Goal: Check status: Check status

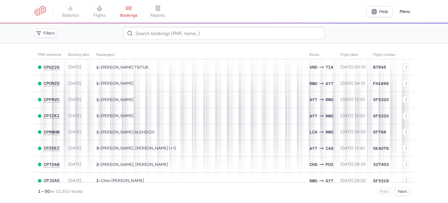
click at [161, 25] on div "Filters" at bounding box center [224, 34] width 384 height 18
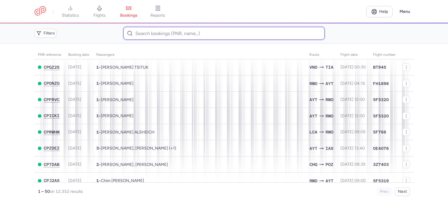
click at [151, 33] on input at bounding box center [223, 33] width 201 height 13
paste input "KHAIRIUZOV ROMAN"
type input "KHAIRIUZOV ROMAN"
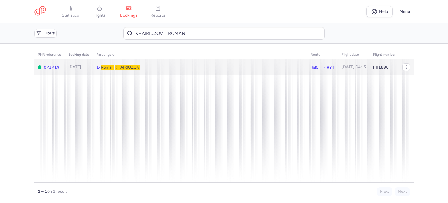
click at [120, 69] on span "KHAIRIUZOV" at bounding box center [127, 67] width 25 height 5
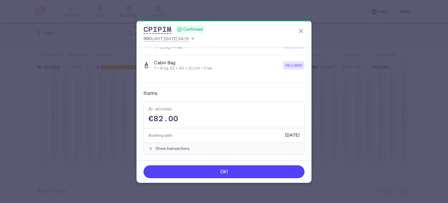
scroll to position [123, 0]
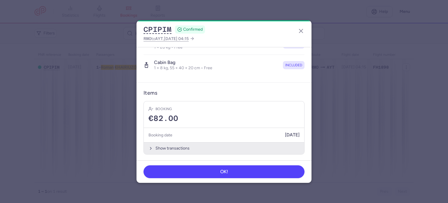
click at [175, 145] on button "Show transactions" at bounding box center [224, 148] width 161 height 12
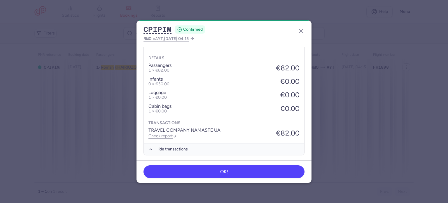
scroll to position [216, 0]
click at [161, 134] on link "Check report" at bounding box center [163, 135] width 28 height 5
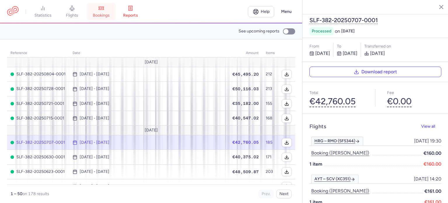
click at [107, 14] on span "bookings" at bounding box center [101, 15] width 17 height 5
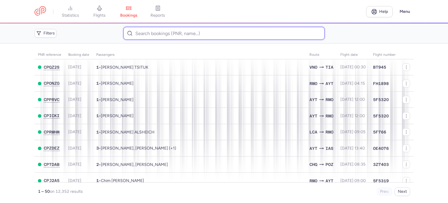
paste input "[PERSON_NAME]"
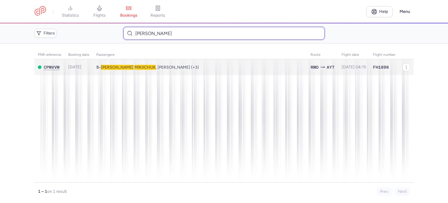
type input "[PERSON_NAME]"
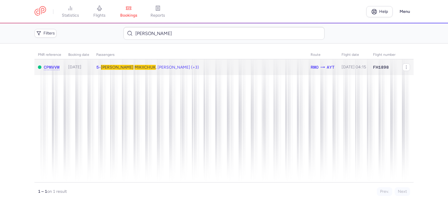
click at [135, 68] on span "MIKIICHUK" at bounding box center [145, 67] width 21 height 5
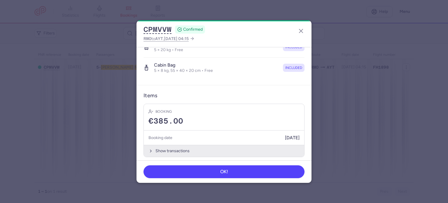
scroll to position [204, 0]
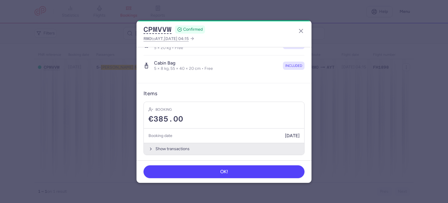
click at [163, 146] on button "Show transactions" at bounding box center [224, 149] width 161 height 12
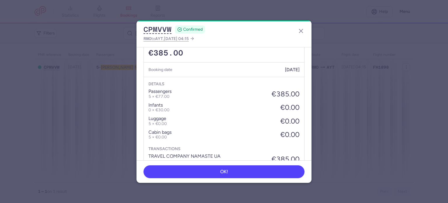
scroll to position [296, 0]
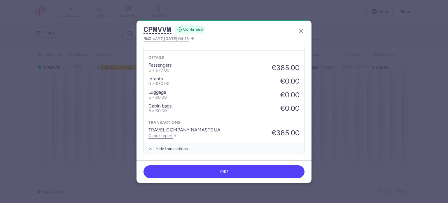
click at [156, 134] on link "Check report" at bounding box center [163, 135] width 28 height 5
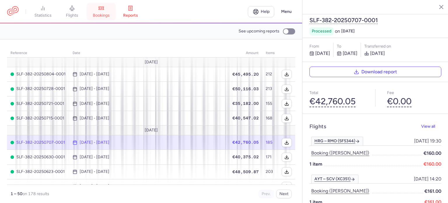
click at [107, 14] on span "bookings" at bounding box center [101, 15] width 17 height 5
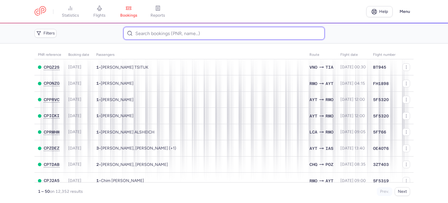
click at [153, 31] on input at bounding box center [223, 33] width 201 height 13
paste input "[PERSON_NAME]"
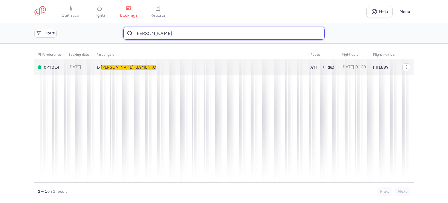
type input "[PERSON_NAME]"
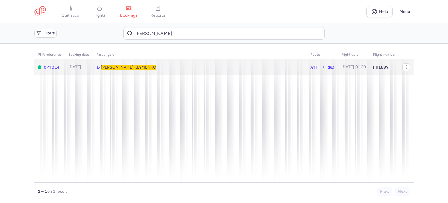
click at [135, 66] on span "KLYMENKO" at bounding box center [146, 67] width 22 height 5
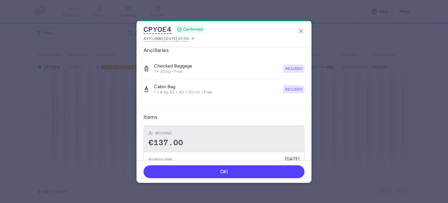
scroll to position [123, 0]
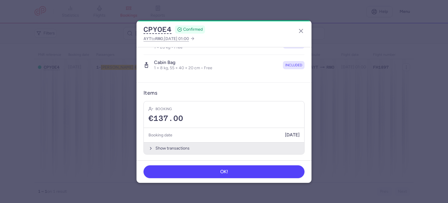
click at [182, 146] on button "Show transactions" at bounding box center [224, 148] width 161 height 12
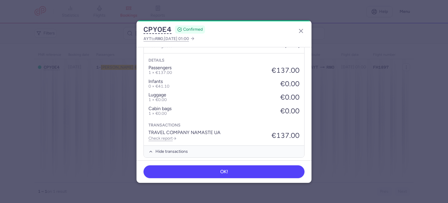
scroll to position [216, 0]
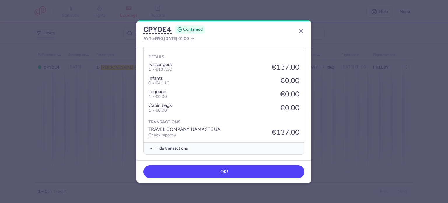
click at [163, 134] on link "Check report" at bounding box center [163, 135] width 28 height 5
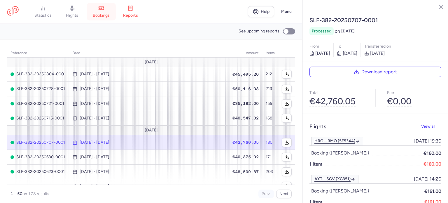
click at [104, 9] on icon at bounding box center [101, 8] width 6 height 6
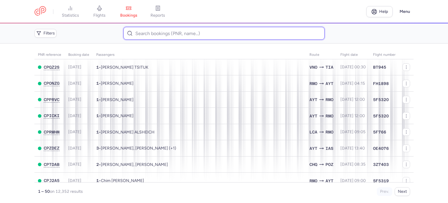
paste input "[PERSON_NAME]"
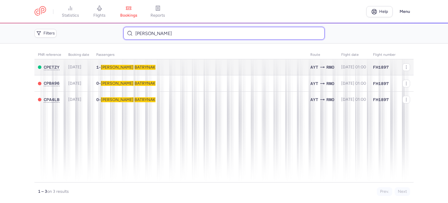
type input "[PERSON_NAME]"
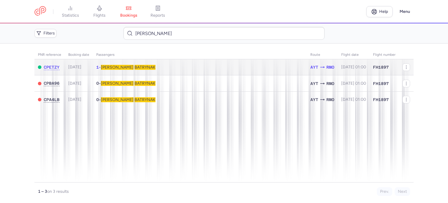
click at [135, 67] on span "BATRYNAK" at bounding box center [145, 67] width 21 height 5
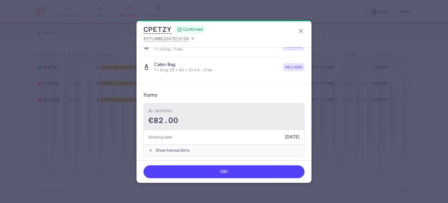
scroll to position [123, 0]
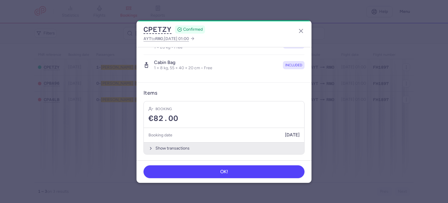
click at [178, 148] on button "Show transactions" at bounding box center [224, 148] width 161 height 12
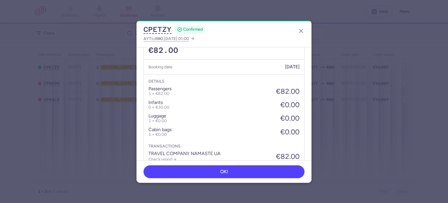
scroll to position [216, 0]
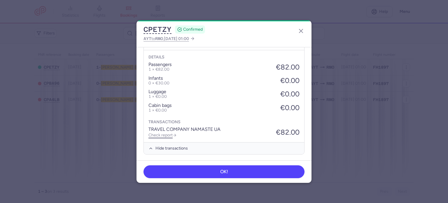
click at [168, 133] on link "Check report" at bounding box center [163, 135] width 28 height 5
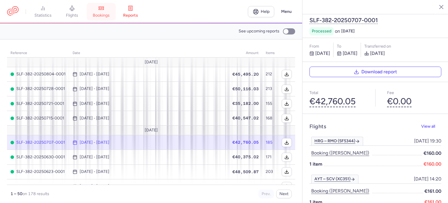
click at [108, 13] on span "bookings" at bounding box center [101, 15] width 17 height 5
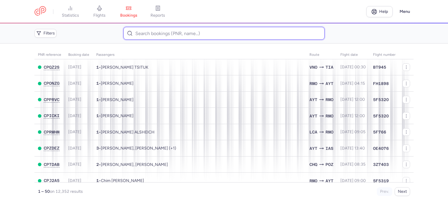
paste input "[PERSON_NAME] [PERSON_NAME]"
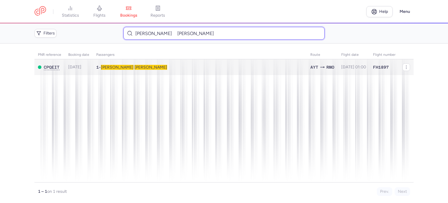
type input "[PERSON_NAME] [PERSON_NAME]"
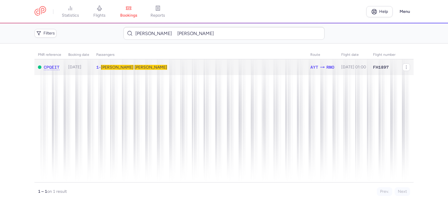
click at [135, 67] on span "[PERSON_NAME]" at bounding box center [151, 67] width 33 height 5
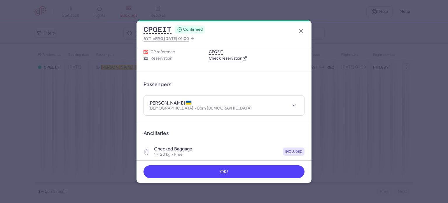
scroll to position [123, 0]
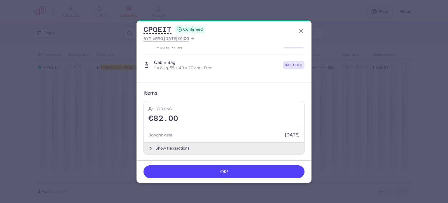
click at [175, 146] on button "Show transactions" at bounding box center [224, 148] width 161 height 12
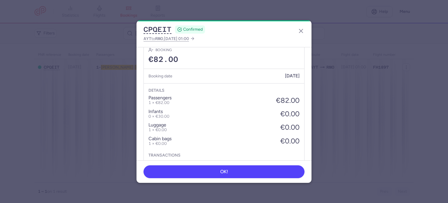
scroll to position [216, 0]
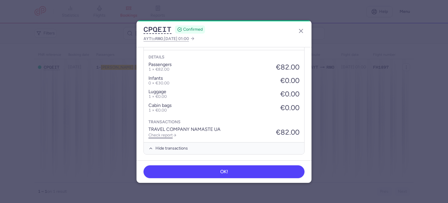
click at [161, 134] on link "Check report" at bounding box center [163, 135] width 28 height 5
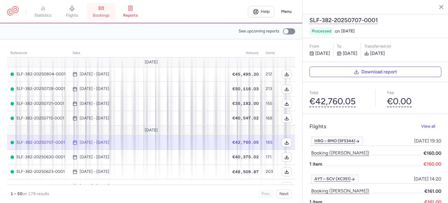
click at [104, 8] on icon at bounding box center [101, 8] width 6 height 6
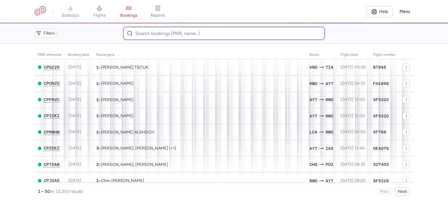
paste input "[PERSON_NAME]"
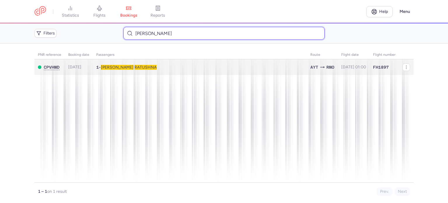
type input "[PERSON_NAME]"
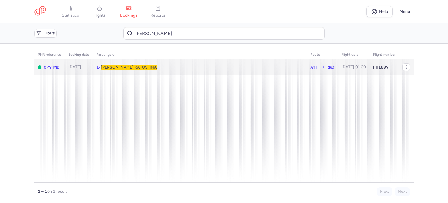
click at [135, 67] on span "RATUSHNA" at bounding box center [146, 67] width 22 height 5
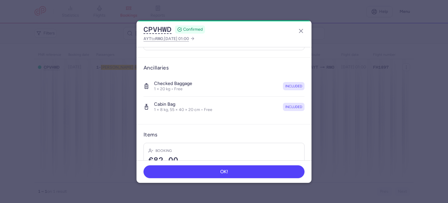
scroll to position [123, 0]
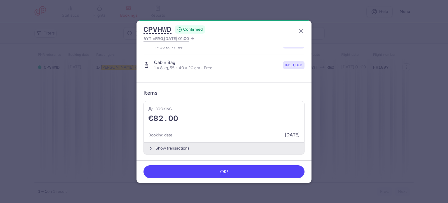
click at [173, 146] on button "Show transactions" at bounding box center [224, 148] width 161 height 12
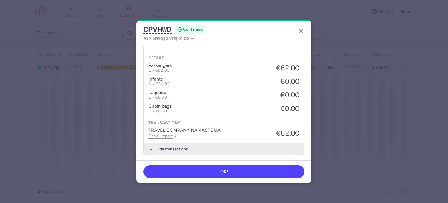
scroll to position [216, 0]
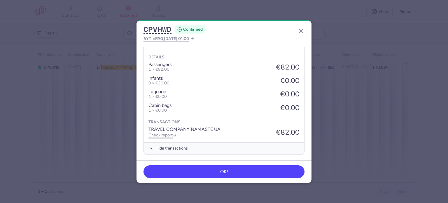
click at [163, 133] on link "Check report" at bounding box center [163, 135] width 28 height 5
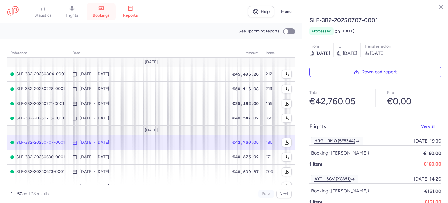
click at [102, 9] on icon at bounding box center [101, 8] width 6 height 6
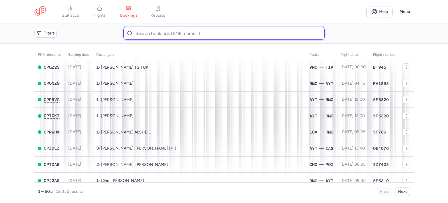
paste input "PREIDA IURI"
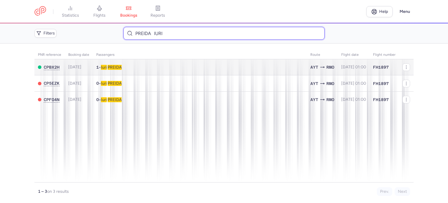
type input "PREIDA IURI"
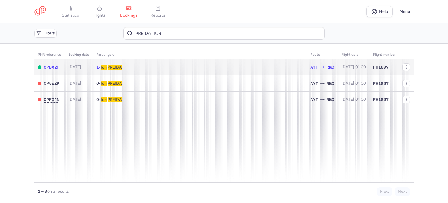
click at [114, 66] on span "PREIDA" at bounding box center [115, 67] width 14 height 5
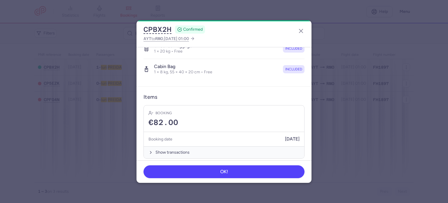
scroll to position [123, 0]
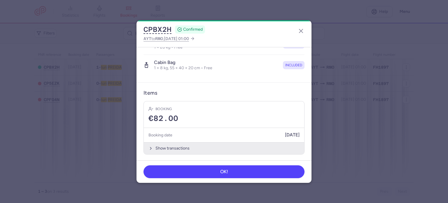
click at [170, 145] on button "Show transactions" at bounding box center [224, 148] width 161 height 12
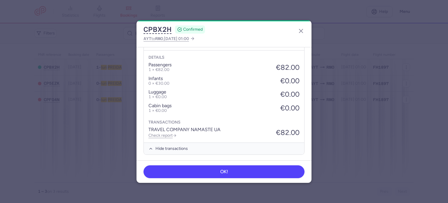
scroll to position [216, 0]
click at [172, 133] on link "Check report" at bounding box center [163, 135] width 28 height 5
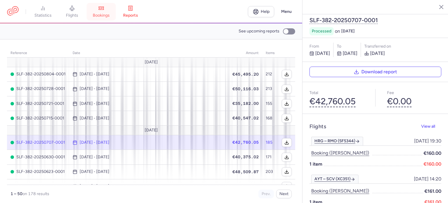
click at [110, 14] on span "bookings" at bounding box center [101, 15] width 17 height 5
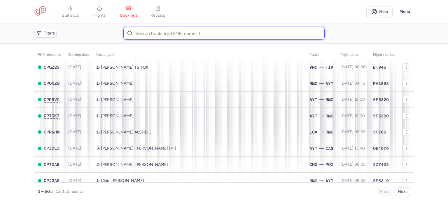
click at [153, 34] on input at bounding box center [223, 33] width 201 height 13
paste input "[PERSON_NAME]"
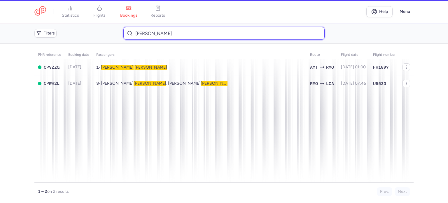
type input "[PERSON_NAME]"
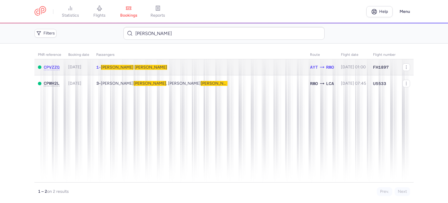
click at [136, 67] on span "[PERSON_NAME]" at bounding box center [151, 67] width 33 height 5
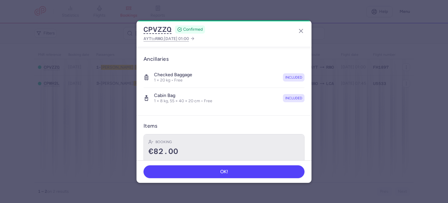
scroll to position [123, 0]
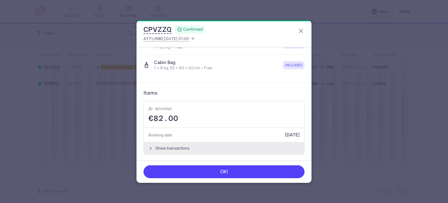
click at [171, 146] on button "Show transactions" at bounding box center [224, 148] width 161 height 12
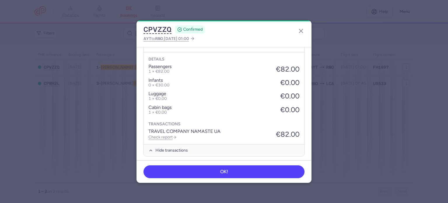
scroll to position [216, 0]
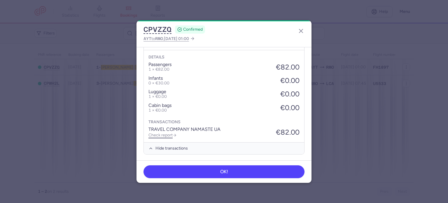
click at [167, 133] on link "Check report" at bounding box center [163, 135] width 28 height 5
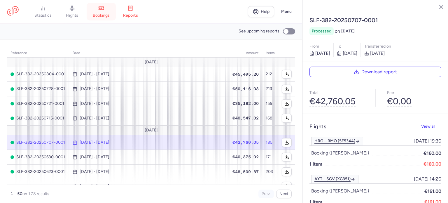
click at [108, 13] on link "bookings" at bounding box center [101, 11] width 29 height 13
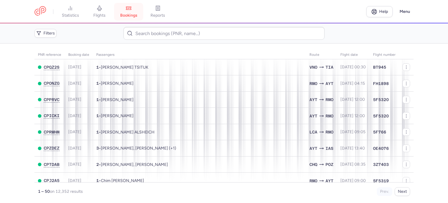
drag, startPoint x: 108, startPoint y: 13, endPoint x: 129, endPoint y: 9, distance: 21.9
click at [129, 9] on icon at bounding box center [129, 8] width 6 height 6
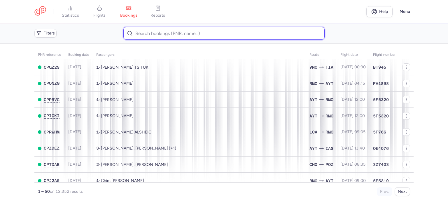
drag, startPoint x: 128, startPoint y: 10, endPoint x: 126, endPoint y: 32, distance: 21.9
click at [126, 32] on input at bounding box center [223, 33] width 201 height 13
drag, startPoint x: 131, startPoint y: 34, endPoint x: 137, endPoint y: 31, distance: 6.3
click at [137, 31] on input at bounding box center [223, 33] width 201 height 13
paste input "YURCHANKA SVIATLANA"
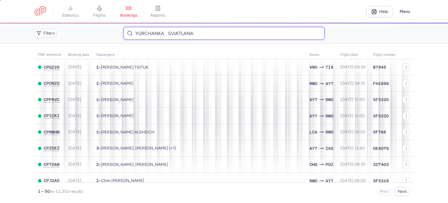
type input "YURCHANKA SVIATLANA"
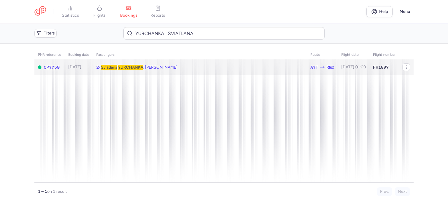
click at [111, 66] on span "Sviatlana" at bounding box center [109, 67] width 16 height 5
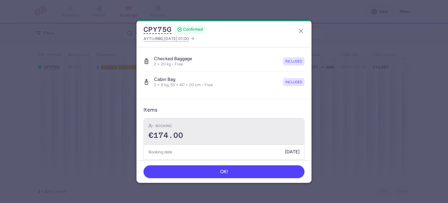
scroll to position [144, 0]
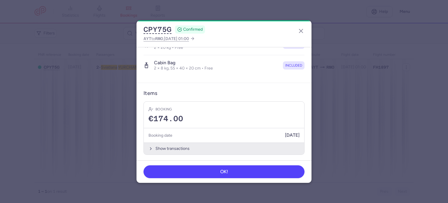
click at [160, 148] on button "Show transactions" at bounding box center [224, 148] width 161 height 12
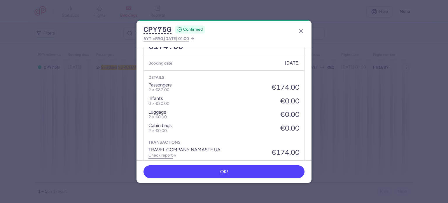
scroll to position [236, 0]
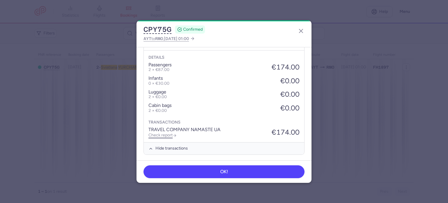
click at [155, 134] on link "Check report" at bounding box center [163, 135] width 28 height 5
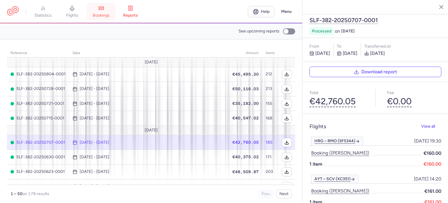
click at [104, 8] on icon at bounding box center [101, 8] width 5 height 3
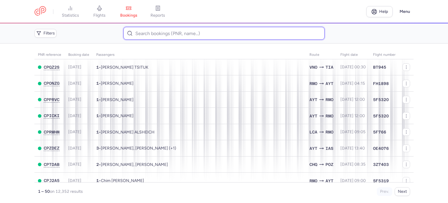
click at [146, 34] on input at bounding box center [223, 33] width 201 height 13
paste input "ZIABRIN [PERSON_NAME]"
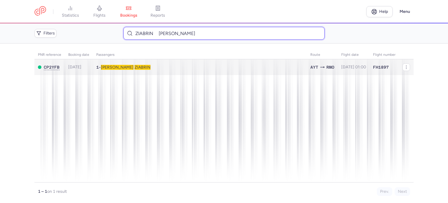
type input "ZIABRIN [PERSON_NAME]"
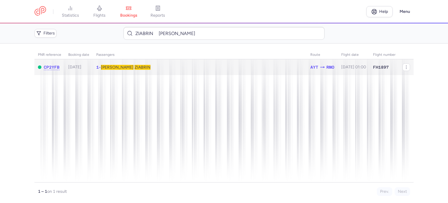
click at [135, 66] on span "ZIABRIN" at bounding box center [143, 67] width 16 height 5
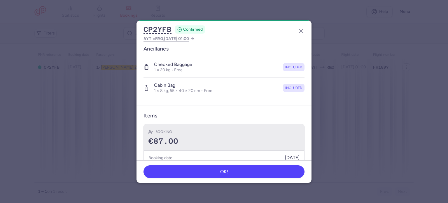
scroll to position [123, 0]
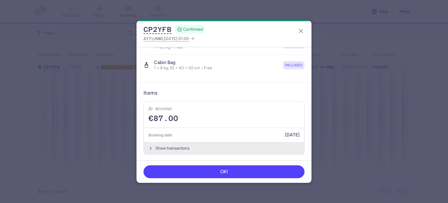
click at [169, 146] on button "Show transactions" at bounding box center [224, 148] width 161 height 12
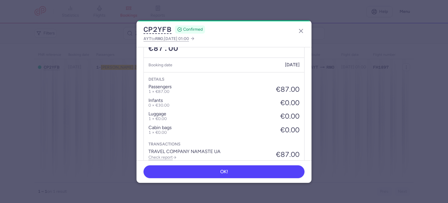
scroll to position [216, 0]
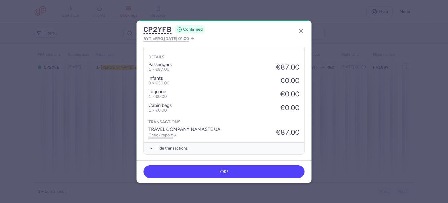
click at [159, 134] on link "Check report" at bounding box center [163, 135] width 28 height 5
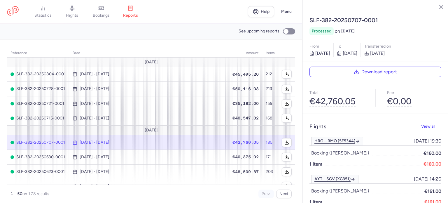
click at [111, 6] on link "bookings" at bounding box center [101, 11] width 29 height 13
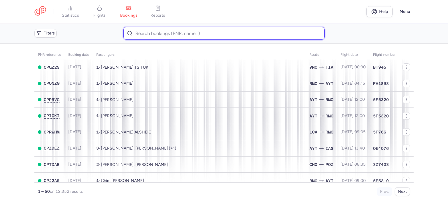
paste input "[PERSON_NAME]"
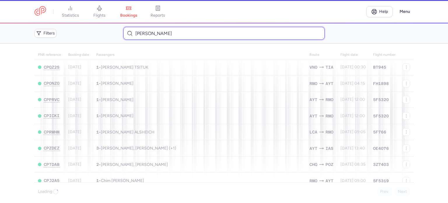
type input "[PERSON_NAME]"
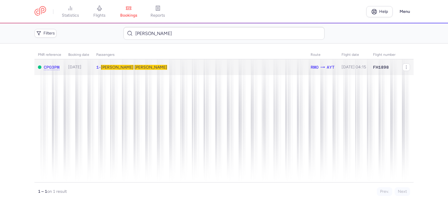
click at [338, 63] on td "1 • [PERSON_NAME]" at bounding box center [354, 67] width 32 height 16
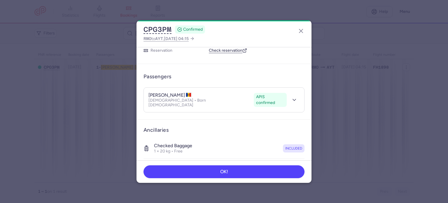
scroll to position [123, 0]
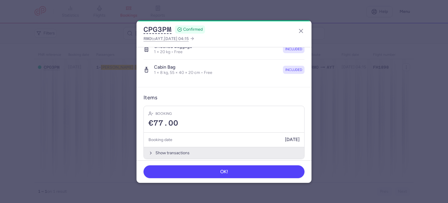
click at [170, 147] on button "Show transactions" at bounding box center [224, 153] width 161 height 12
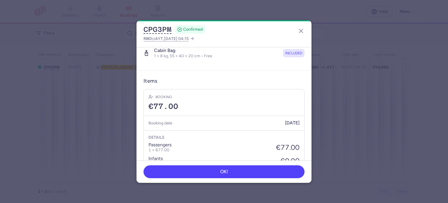
scroll to position [216, 0]
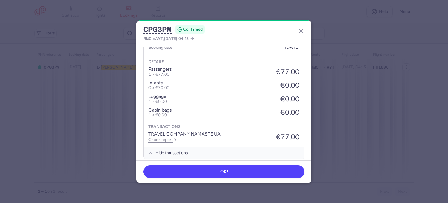
click at [159, 131] on p "TRAVEL COMPANY NAMASTE UA" at bounding box center [185, 133] width 72 height 5
click at [158, 137] on link "Check report" at bounding box center [163, 139] width 28 height 5
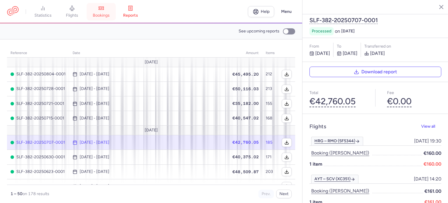
click at [106, 13] on span "bookings" at bounding box center [101, 15] width 17 height 5
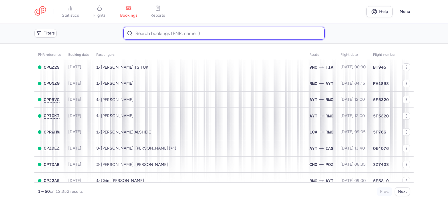
drag, startPoint x: 152, startPoint y: 37, endPoint x: 148, endPoint y: 32, distance: 6.2
paste input "[PERSON_NAME]"
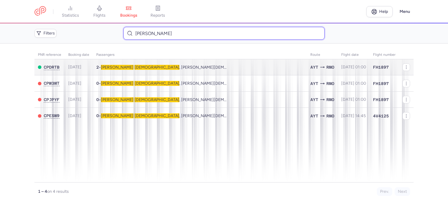
type input "[PERSON_NAME]"
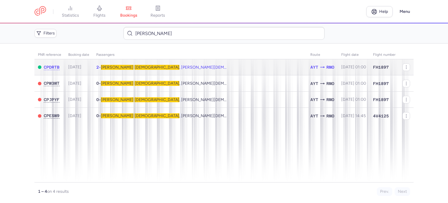
click at [132, 67] on span "[PERSON_NAME] , [PERSON_NAME][DEMOGRAPHIC_DATA]" at bounding box center [180, 67] width 158 height 5
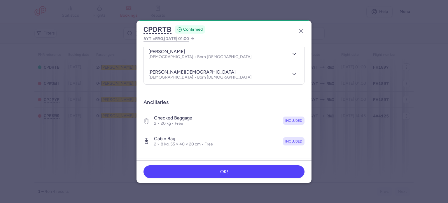
scroll to position [144, 0]
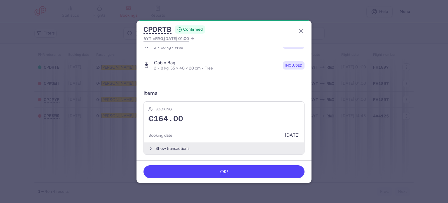
click at [176, 148] on button "Show transactions" at bounding box center [224, 148] width 161 height 12
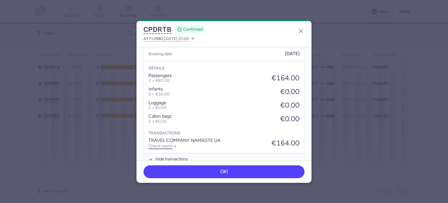
scroll to position [236, 0]
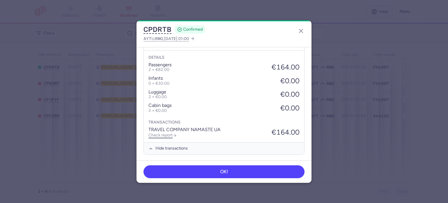
click at [167, 133] on link "Check report" at bounding box center [163, 135] width 28 height 5
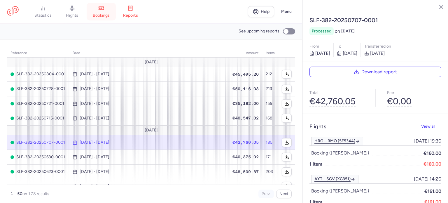
click at [100, 11] on link "bookings" at bounding box center [101, 11] width 29 height 13
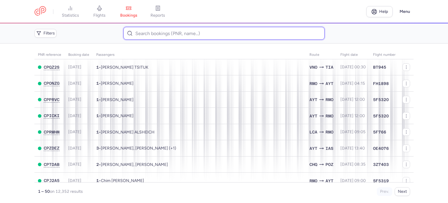
paste input "[PERSON_NAME]"
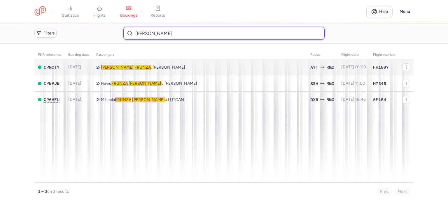
type input "[PERSON_NAME]"
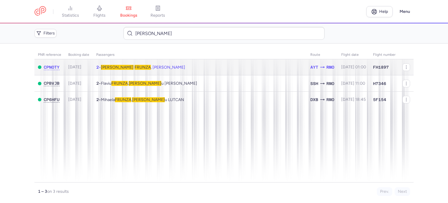
click at [135, 67] on span "FRUNZA" at bounding box center [143, 67] width 16 height 5
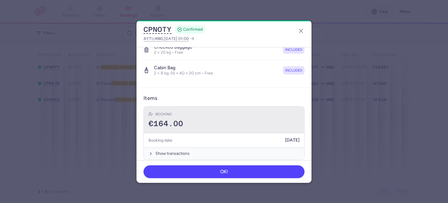
scroll to position [144, 0]
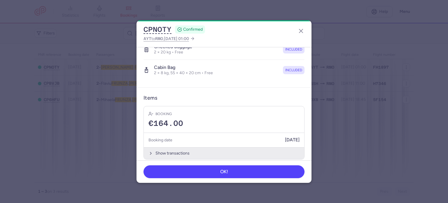
click at [167, 147] on button "Show transactions" at bounding box center [224, 153] width 161 height 12
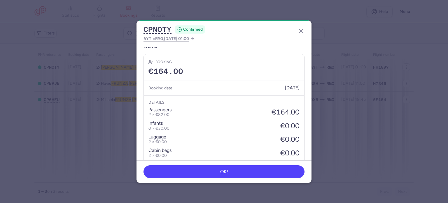
scroll to position [236, 0]
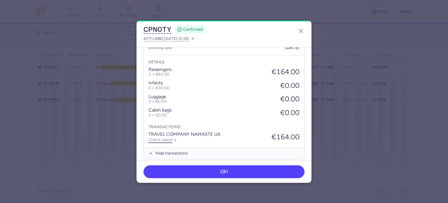
click at [160, 137] on link "Check report" at bounding box center [163, 139] width 28 height 5
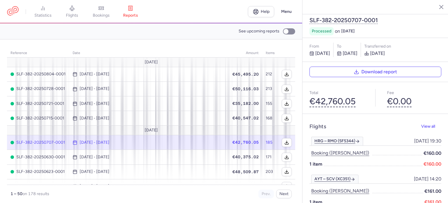
drag, startPoint x: 103, startPoint y: 10, endPoint x: 97, endPoint y: 10, distance: 5.3
click at [103, 10] on icon at bounding box center [101, 8] width 5 height 3
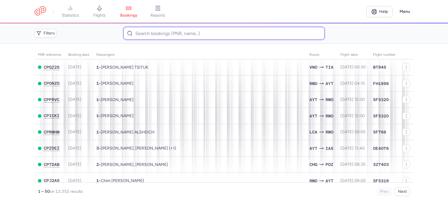
paste input "[PERSON_NAME]"
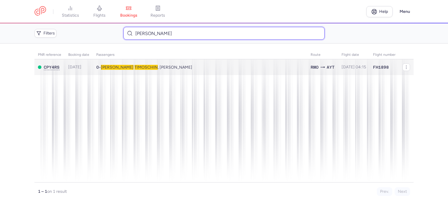
type input "[PERSON_NAME]"
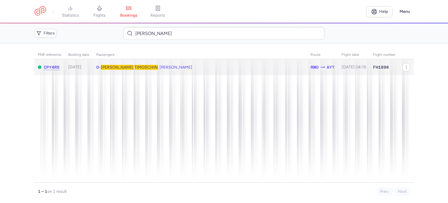
click at [135, 69] on span "TIMOSCHIN" at bounding box center [146, 67] width 23 height 5
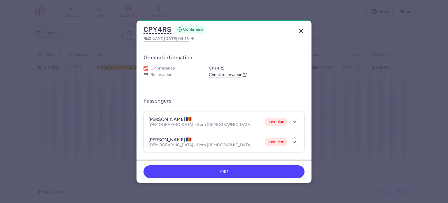
click at [301, 28] on icon "button" at bounding box center [301, 30] width 7 height 7
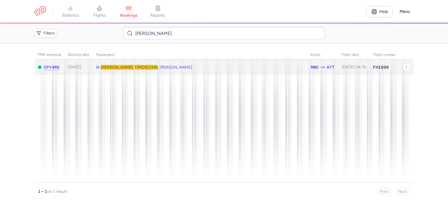
click at [135, 66] on span "TIMOSCHIN" at bounding box center [146, 67] width 23 height 5
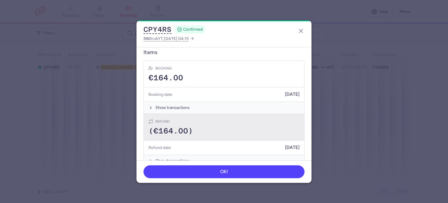
scroll to position [196, 0]
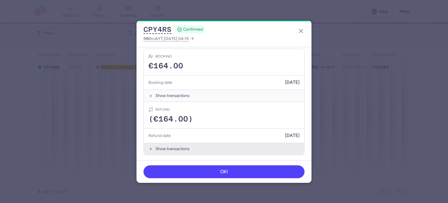
click at [180, 149] on button "Show transactions" at bounding box center [224, 149] width 161 height 12
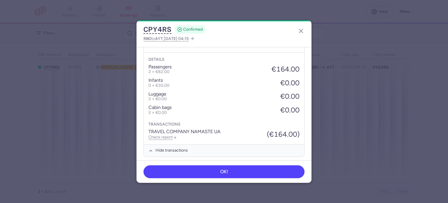
scroll to position [289, 0]
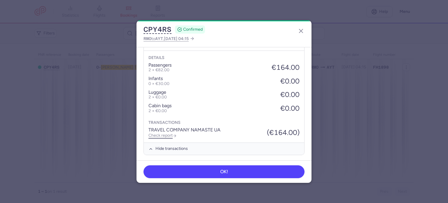
click at [162, 133] on link "Check report" at bounding box center [163, 135] width 28 height 5
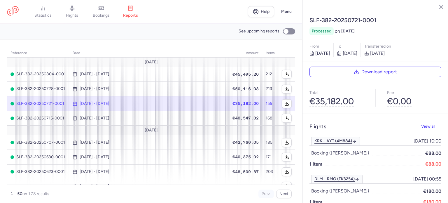
click at [234, 102] on span "€35,182.00" at bounding box center [246, 103] width 26 height 5
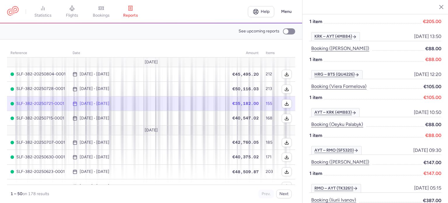
scroll to position [1138, 0]
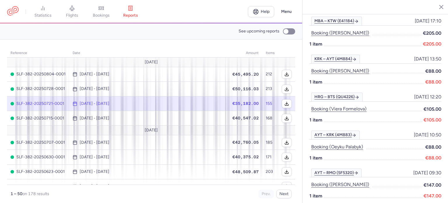
click at [278, 100] on td "€35,182.00" at bounding box center [286, 103] width 17 height 15
click at [240, 104] on span "€35,182.00" at bounding box center [246, 103] width 26 height 5
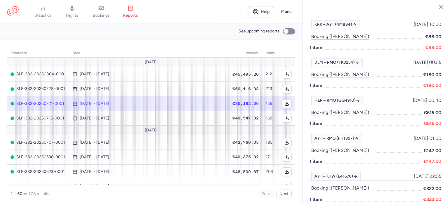
scroll to position [0, 0]
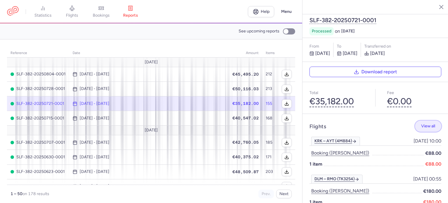
click at [424, 124] on span "View all" at bounding box center [428, 126] width 14 height 4
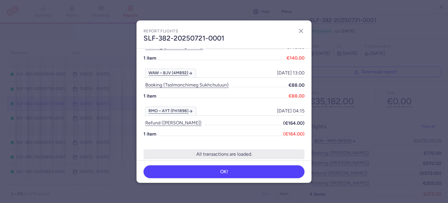
scroll to position [4313, 0]
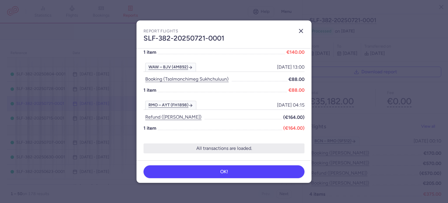
click at [299, 29] on icon "button" at bounding box center [301, 30] width 7 height 7
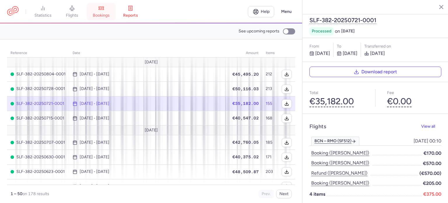
click at [108, 11] on link "bookings" at bounding box center [101, 11] width 29 height 13
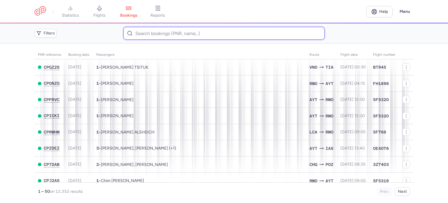
click at [155, 35] on input at bounding box center [223, 33] width 201 height 13
paste input "[PERSON_NAME]"
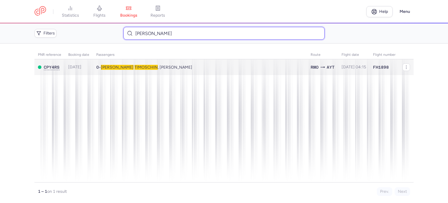
type input "[PERSON_NAME]"
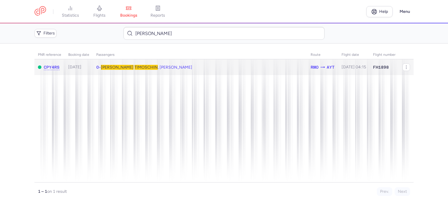
click at [135, 66] on span "TIMOSCHIN" at bounding box center [146, 67] width 23 height 5
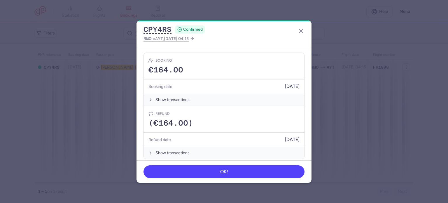
scroll to position [196, 0]
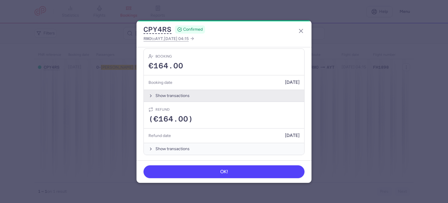
click at [165, 94] on button "Show transactions" at bounding box center [224, 96] width 161 height 12
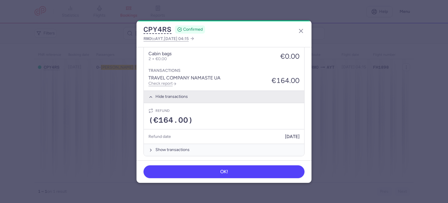
scroll to position [289, 0]
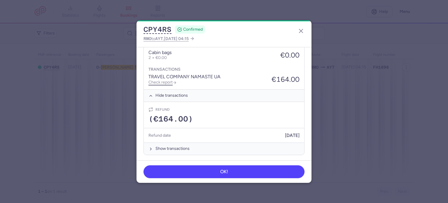
click at [161, 80] on link "Check report" at bounding box center [163, 82] width 28 height 5
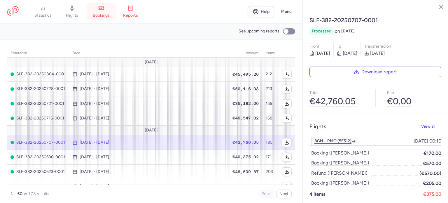
click at [100, 11] on link "bookings" at bounding box center [101, 11] width 29 height 13
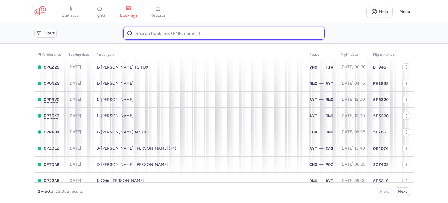
paste input "[DEMOGRAPHIC_DATA][PERSON_NAME]"
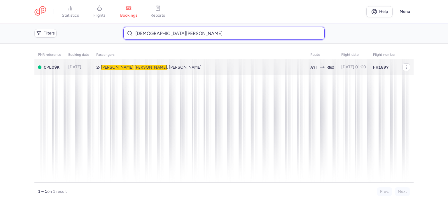
type input "[DEMOGRAPHIC_DATA][PERSON_NAME]"
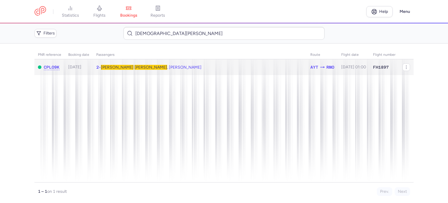
click at [116, 66] on span "[PERSON_NAME]" at bounding box center [117, 67] width 33 height 5
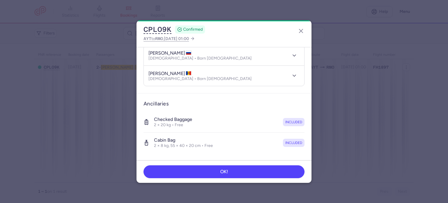
scroll to position [144, 0]
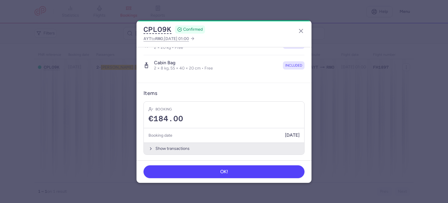
click at [166, 148] on button "Show transactions" at bounding box center [224, 148] width 161 height 12
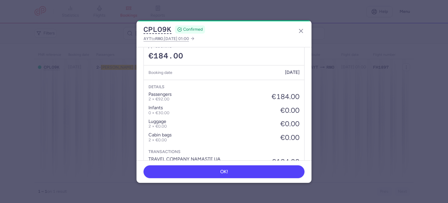
scroll to position [236, 0]
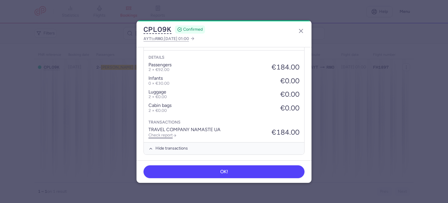
click at [162, 134] on link "Check report" at bounding box center [163, 135] width 28 height 5
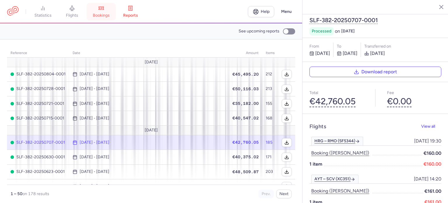
click at [104, 12] on link "bookings" at bounding box center [101, 11] width 29 height 13
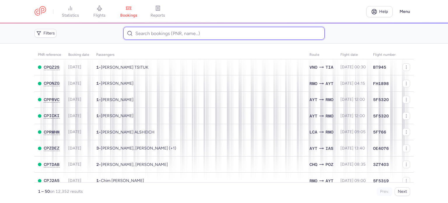
paste input "[PERSON_NAME]"
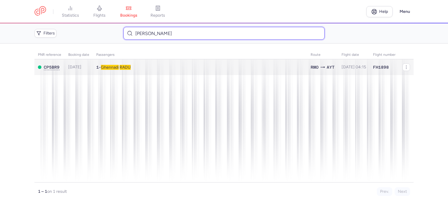
type input "[PERSON_NAME]"
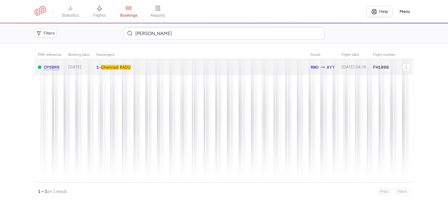
click at [117, 65] on span "Ghennadi" at bounding box center [110, 67] width 18 height 5
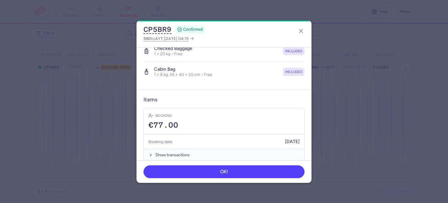
scroll to position [123, 0]
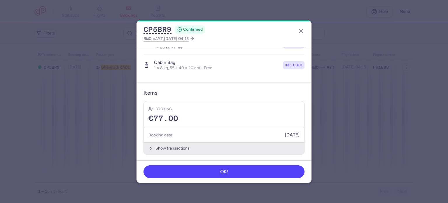
click at [175, 148] on button "Show transactions" at bounding box center [224, 148] width 161 height 12
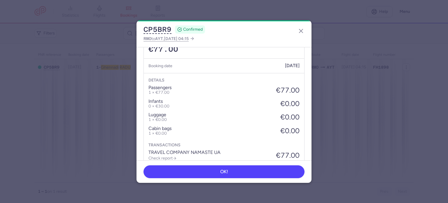
scroll to position [211, 0]
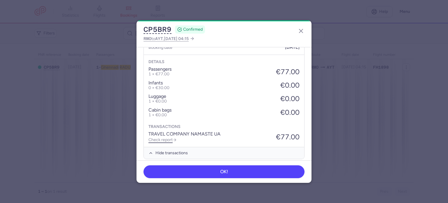
click at [165, 139] on link "Check report" at bounding box center [163, 139] width 28 height 5
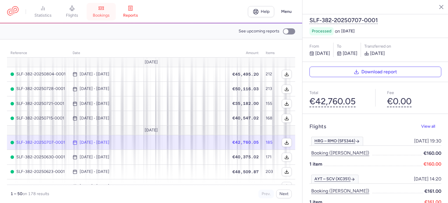
click at [101, 17] on span "bookings" at bounding box center [101, 15] width 17 height 5
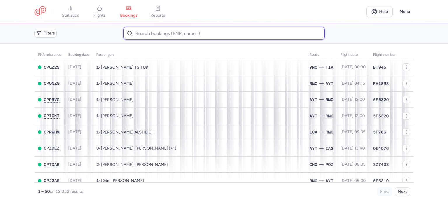
paste input "MADAMINOVA [PERSON_NAME]"
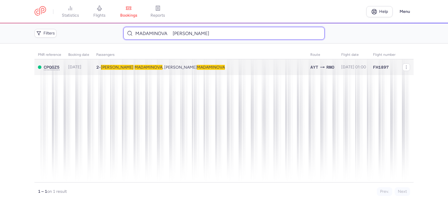
type input "MADAMINOVA [PERSON_NAME]"
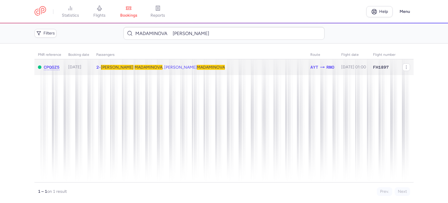
click at [135, 67] on span "MADAMINOVA" at bounding box center [149, 67] width 28 height 5
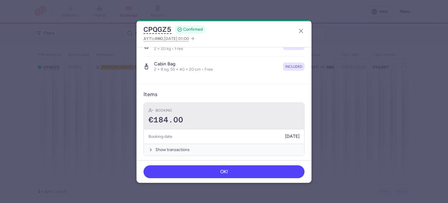
scroll to position [144, 0]
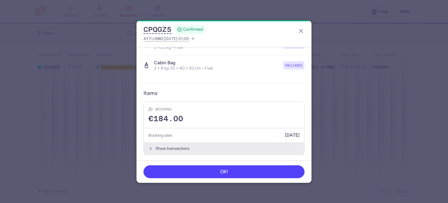
click at [164, 149] on button "Show transactions" at bounding box center [224, 148] width 161 height 12
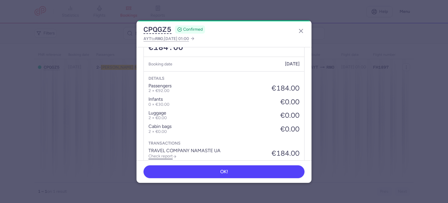
scroll to position [236, 0]
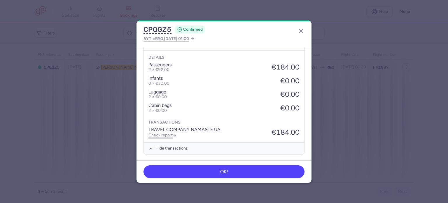
click at [157, 133] on link "Check report" at bounding box center [163, 135] width 28 height 5
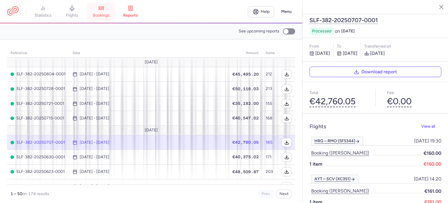
click at [105, 12] on link "bookings" at bounding box center [101, 11] width 29 height 13
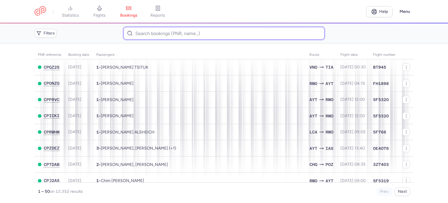
click at [139, 32] on input at bounding box center [223, 33] width 201 height 13
paste input "MARINCHU VALENTINA"
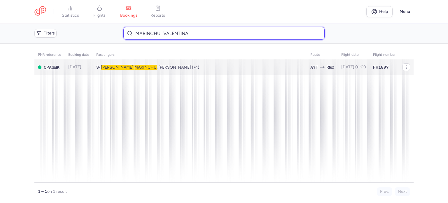
type input "MARINCHU VALENTINA"
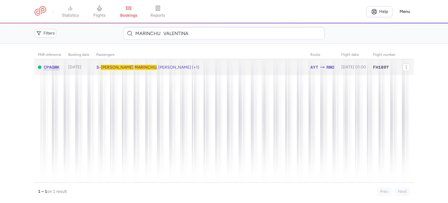
click at [135, 68] on span "MARINCHU" at bounding box center [146, 67] width 22 height 5
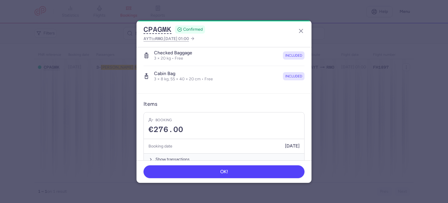
scroll to position [164, 0]
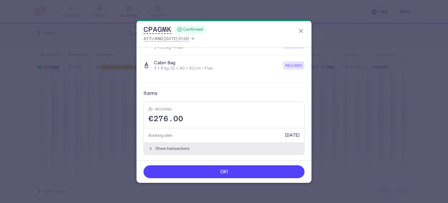
click at [162, 147] on button "Show transactions" at bounding box center [224, 148] width 161 height 12
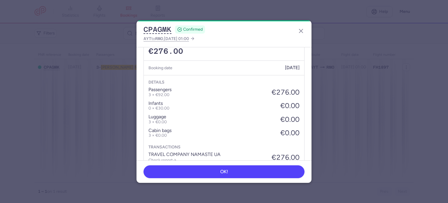
scroll to position [256, 0]
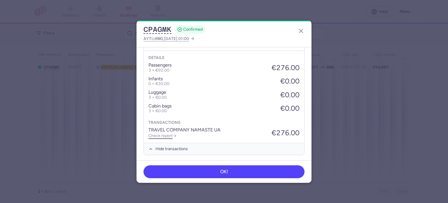
click at [161, 134] on link "Check report" at bounding box center [163, 135] width 28 height 5
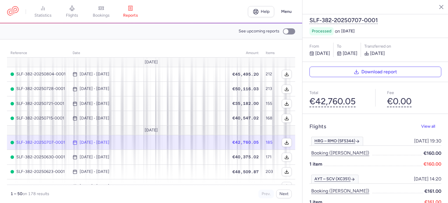
click at [104, 13] on link "bookings" at bounding box center [101, 11] width 29 height 13
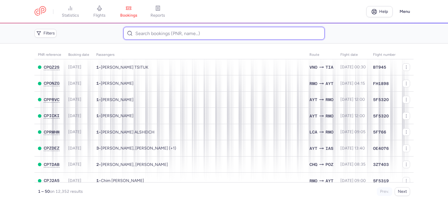
paste input "DYDYLEVA EVGENIIA"
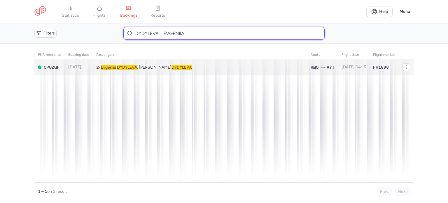
type input "DYDYLEVA EVGENIIA"
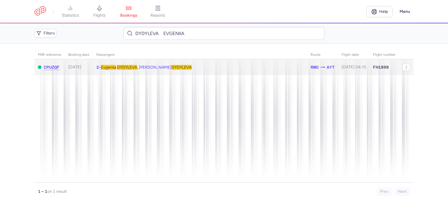
click at [120, 67] on span "[PERSON_NAME] , [PERSON_NAME]" at bounding box center [146, 67] width 91 height 5
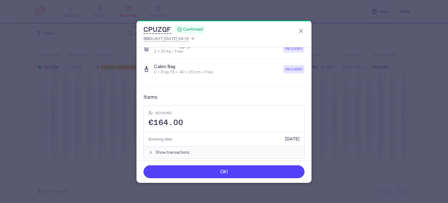
scroll to position [144, 0]
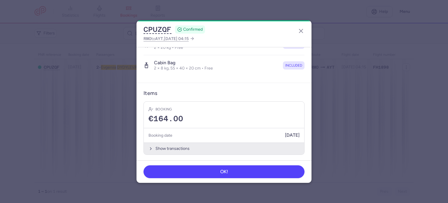
click at [166, 145] on button "Show transactions" at bounding box center [224, 148] width 161 height 12
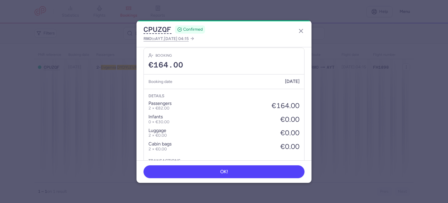
scroll to position [231, 0]
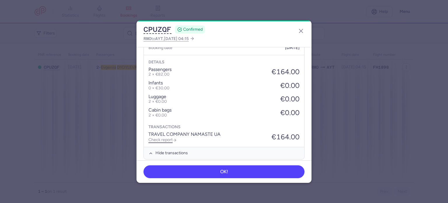
click at [163, 137] on link "Check report" at bounding box center [163, 139] width 28 height 5
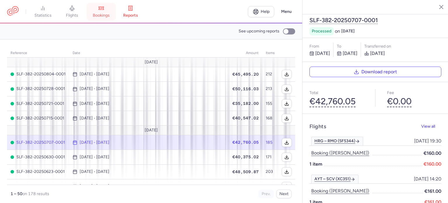
click at [108, 14] on span "bookings" at bounding box center [101, 15] width 17 height 5
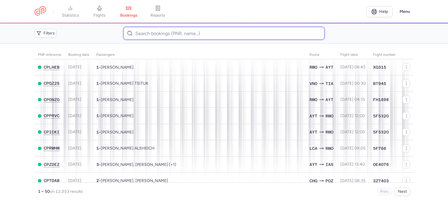
paste input "[PERSON_NAME]"
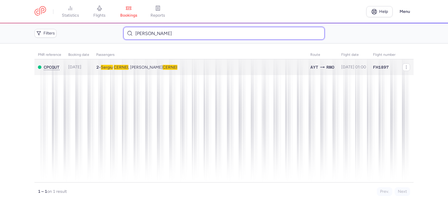
type input "[PERSON_NAME]"
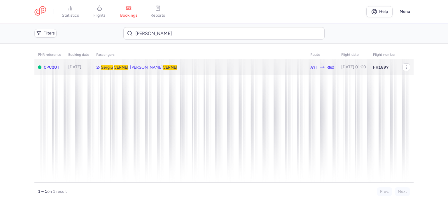
click at [121, 66] on span "CERNEI" at bounding box center [121, 67] width 15 height 5
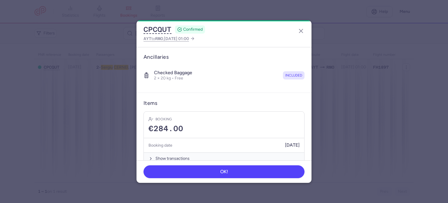
scroll to position [123, 0]
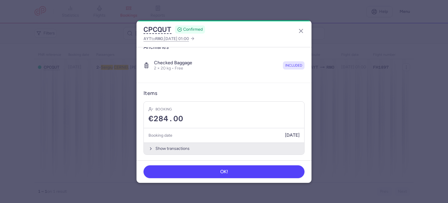
click at [162, 149] on button "Show transactions" at bounding box center [224, 148] width 161 height 12
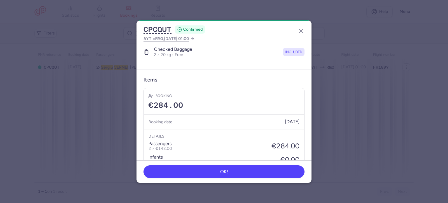
scroll to position [202, 0]
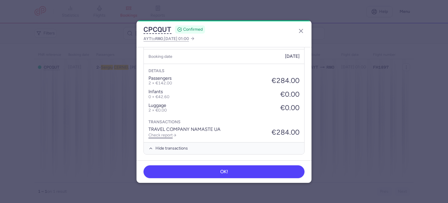
click at [167, 133] on link "Check report" at bounding box center [163, 135] width 28 height 5
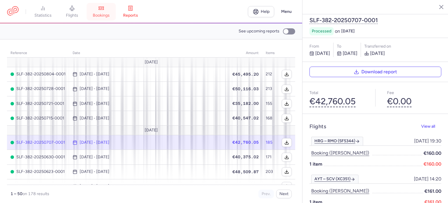
click at [99, 18] on link "bookings" at bounding box center [101, 11] width 29 height 13
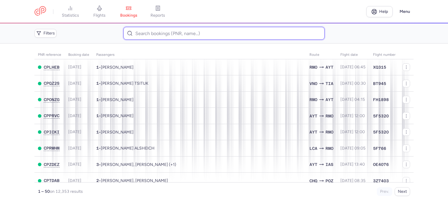
click at [134, 31] on input at bounding box center [223, 33] width 201 height 13
paste input "ZEMLEANAIA ANASTASIA"
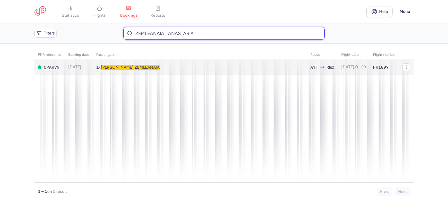
type input "ZEMLEANAIA ANASTASIA"
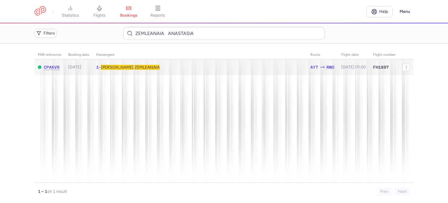
click at [120, 68] on span "[PERSON_NAME]" at bounding box center [117, 67] width 33 height 5
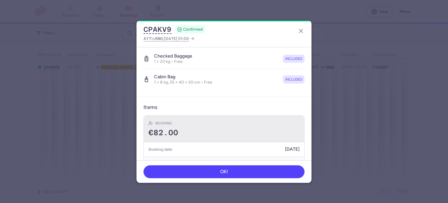
scroll to position [123, 0]
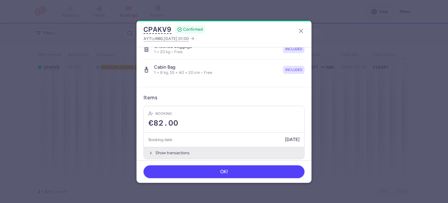
click at [167, 147] on button "Show transactions" at bounding box center [224, 153] width 161 height 12
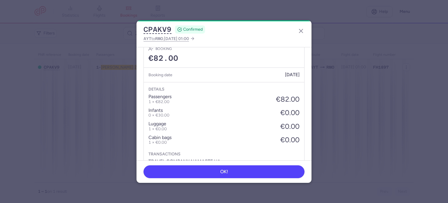
scroll to position [216, 0]
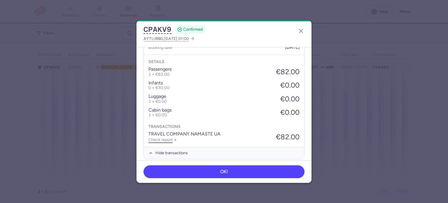
click at [168, 137] on link "Check report" at bounding box center [163, 139] width 28 height 5
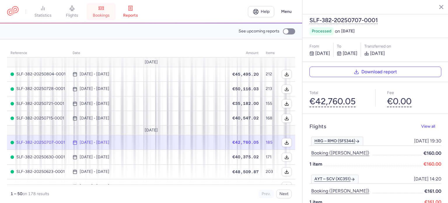
click at [101, 8] on icon at bounding box center [101, 8] width 5 height 3
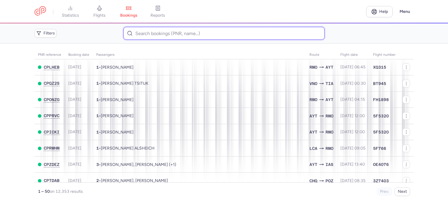
paste input "PREPELITSA [PERSON_NAME]"
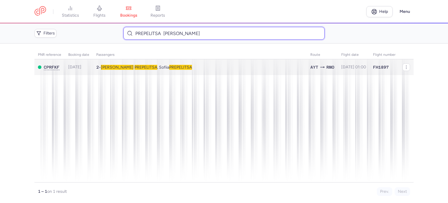
type input "PREPELITSA [PERSON_NAME]"
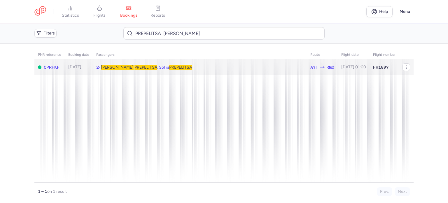
click at [135, 65] on span "PREPELITSA" at bounding box center [146, 67] width 23 height 5
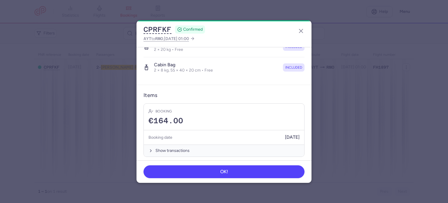
scroll to position [144, 0]
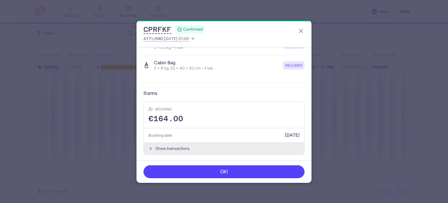
click at [162, 149] on button "Show transactions" at bounding box center [224, 148] width 161 height 12
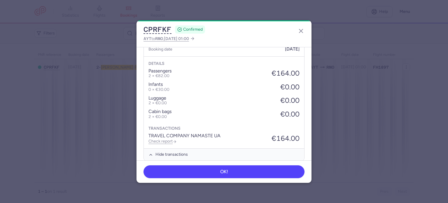
scroll to position [236, 0]
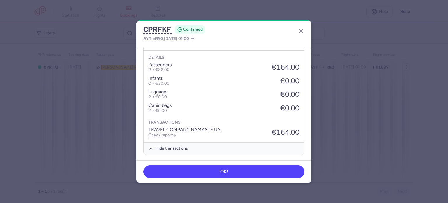
click at [165, 134] on link "Check report" at bounding box center [163, 135] width 28 height 5
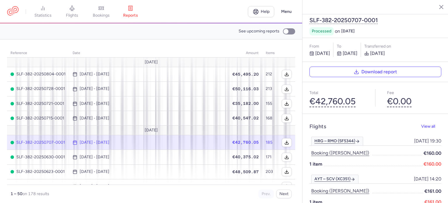
click at [100, 13] on span "bookings" at bounding box center [101, 15] width 17 height 5
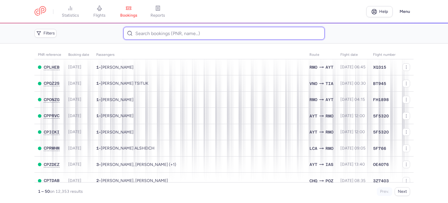
paste input "[PERSON_NAME]"
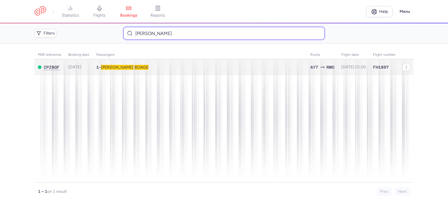
type input "[PERSON_NAME]"
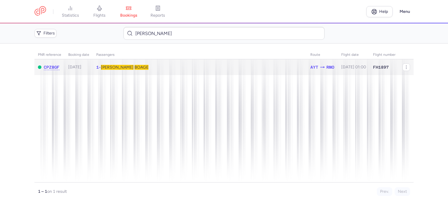
click at [135, 67] on span "BOAGE" at bounding box center [142, 67] width 14 height 5
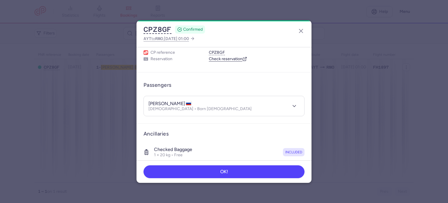
scroll to position [123, 0]
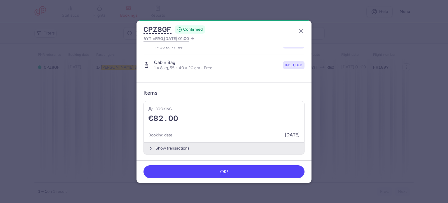
click at [165, 146] on button "Show transactions" at bounding box center [224, 148] width 161 height 12
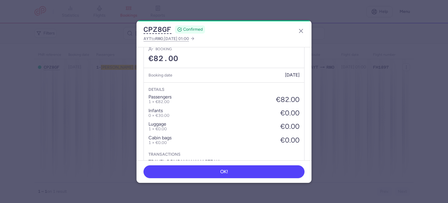
scroll to position [216, 0]
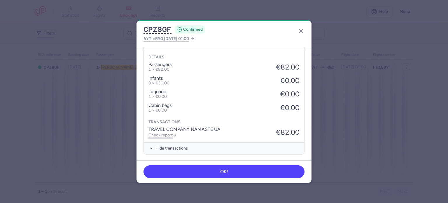
click at [162, 133] on link "Check report" at bounding box center [163, 135] width 28 height 5
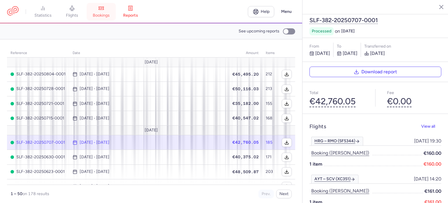
click at [102, 7] on icon at bounding box center [101, 8] width 5 height 3
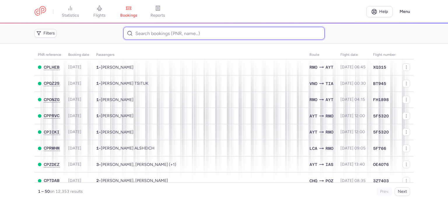
drag, startPoint x: 134, startPoint y: 9, endPoint x: 203, endPoint y: 32, distance: 72.8
drag, startPoint x: 203, startPoint y: 32, endPoint x: 147, endPoint y: 34, distance: 56.0
paste input "[PERSON_NAME]"
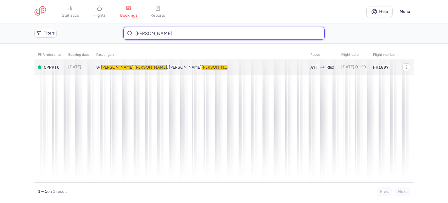
type input "[PERSON_NAME]"
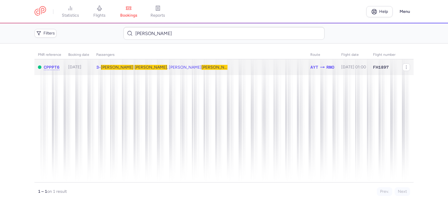
click at [135, 67] on span "[PERSON_NAME]" at bounding box center [151, 67] width 33 height 5
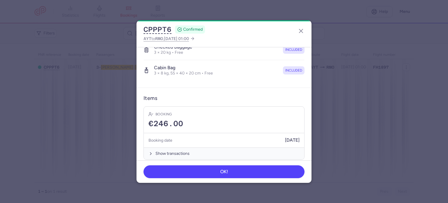
scroll to position [164, 0]
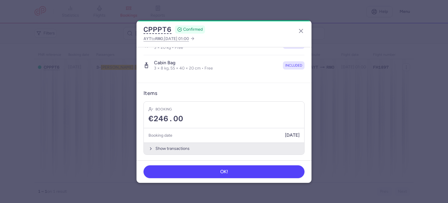
click at [166, 145] on button "Show transactions" at bounding box center [224, 148] width 161 height 12
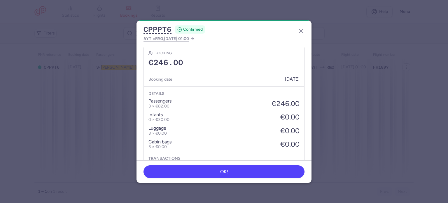
scroll to position [256, 0]
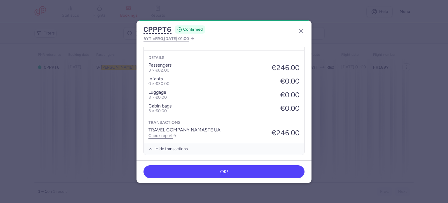
click at [160, 134] on link "Check report" at bounding box center [163, 135] width 28 height 5
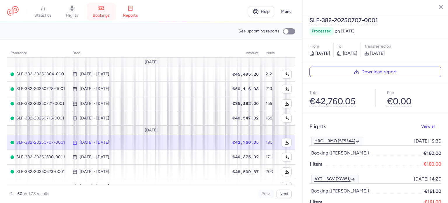
click at [103, 11] on icon at bounding box center [101, 8] width 6 height 6
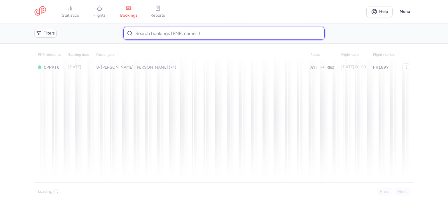
paste input "[PERSON_NAME]"
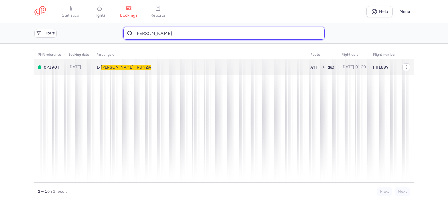
type input "[PERSON_NAME]"
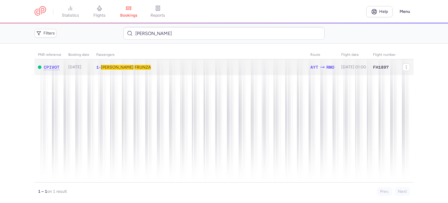
click at [135, 65] on span "FRUNZA" at bounding box center [143, 67] width 16 height 5
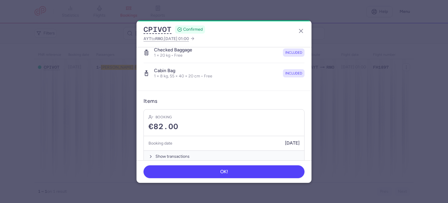
scroll to position [123, 0]
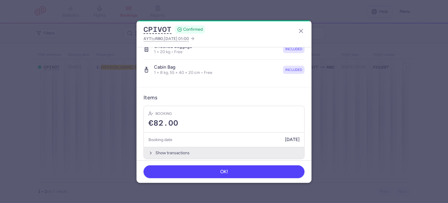
click at [164, 149] on button "Show transactions" at bounding box center [224, 153] width 161 height 12
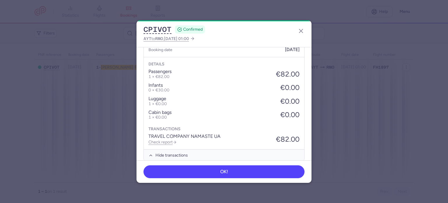
scroll to position [216, 0]
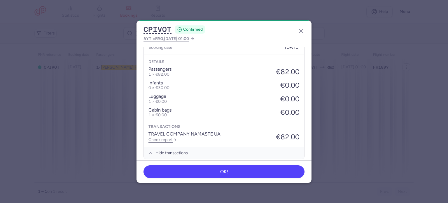
click at [156, 137] on link "Check report" at bounding box center [163, 139] width 28 height 5
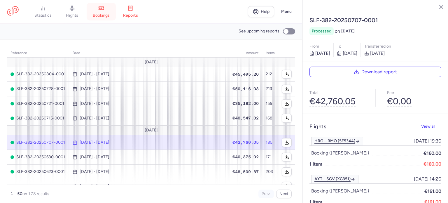
click at [100, 14] on span "bookings" at bounding box center [101, 15] width 17 height 5
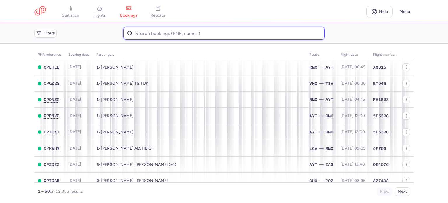
paste input "[PERSON_NAME]"
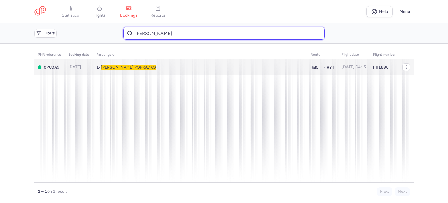
type input "[PERSON_NAME]"
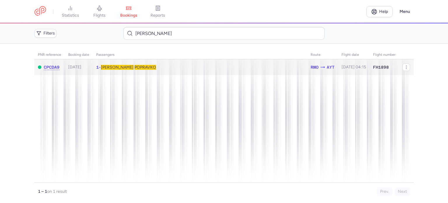
click at [135, 66] on span "POPRAVKO" at bounding box center [146, 67] width 22 height 5
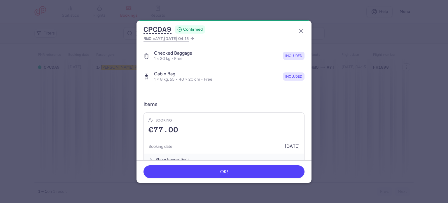
scroll to position [123, 0]
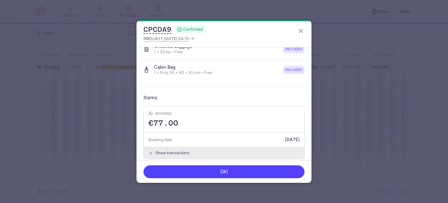
click at [164, 147] on button "Show transactions" at bounding box center [224, 153] width 161 height 12
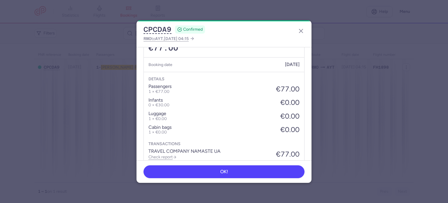
scroll to position [216, 0]
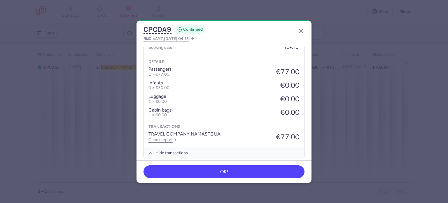
click at [158, 137] on link "Check report" at bounding box center [163, 139] width 28 height 5
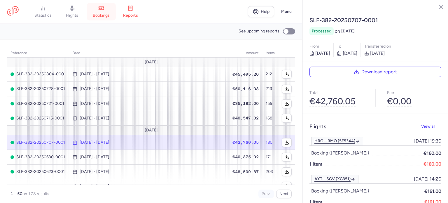
click at [102, 8] on icon at bounding box center [101, 8] width 5 height 3
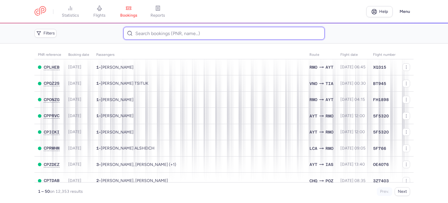
paste input "STRELETSKAIA [PERSON_NAME]"
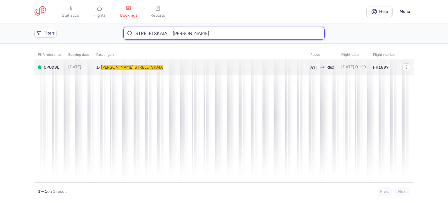
type input "STRELETSKAIA [PERSON_NAME]"
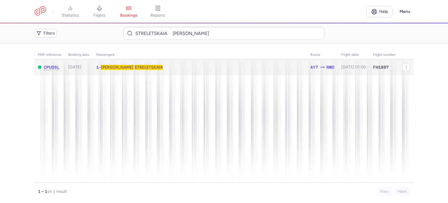
click at [338, 64] on td "1 • [PERSON_NAME]" at bounding box center [354, 67] width 32 height 16
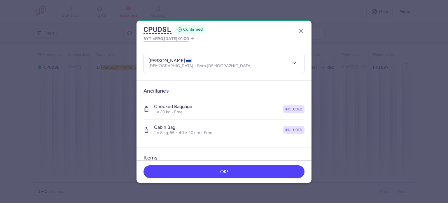
scroll to position [123, 0]
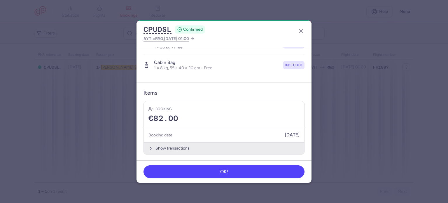
click at [162, 146] on button "Show transactions" at bounding box center [224, 148] width 161 height 12
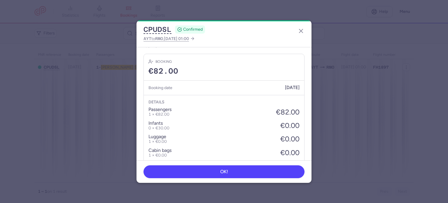
scroll to position [216, 0]
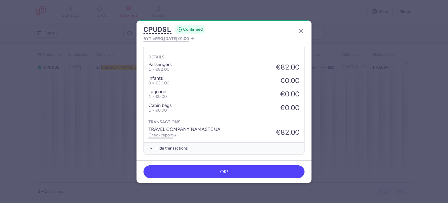
click at [169, 133] on link "Check report" at bounding box center [163, 135] width 28 height 5
